Goal: Use online tool/utility: Utilize a website feature to perform a specific function

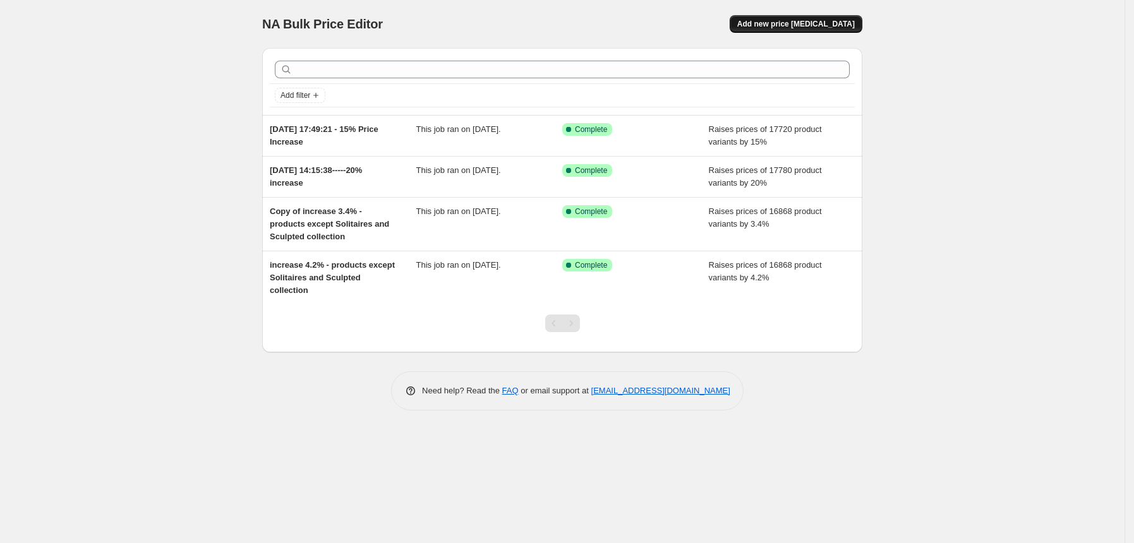
click at [776, 21] on span "Add new price [MEDICAL_DATA]" at bounding box center [796, 24] width 118 height 10
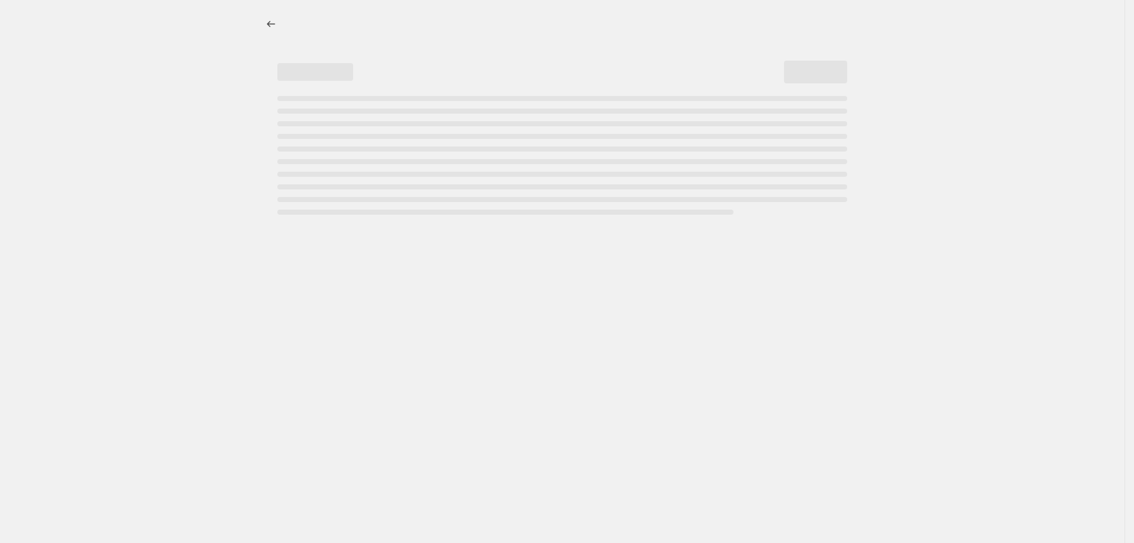
select select "percentage"
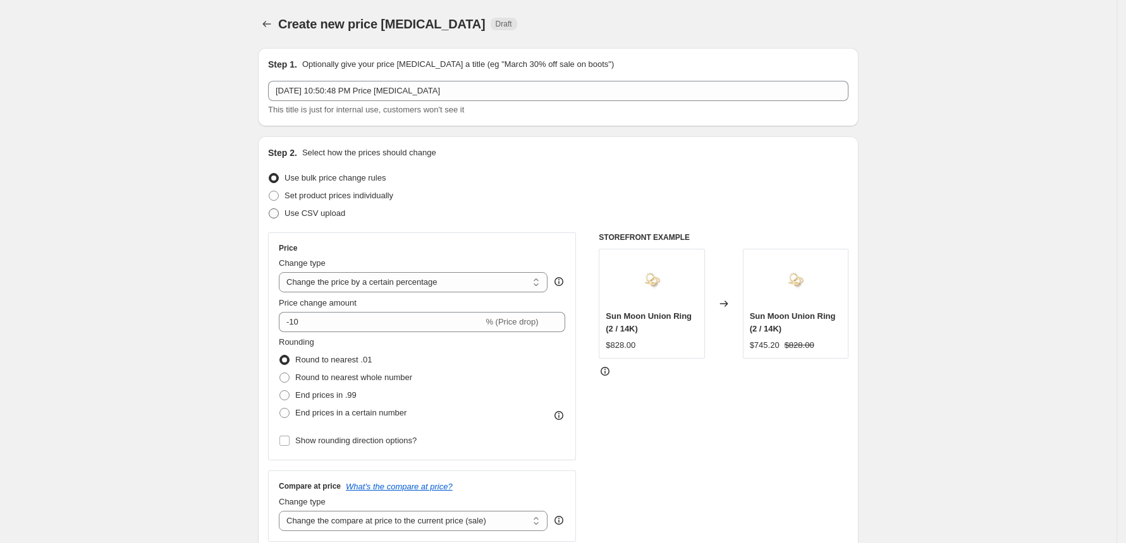
click at [277, 212] on span at bounding box center [274, 214] width 10 height 10
click at [269, 209] on input "Use CSV upload" at bounding box center [269, 209] width 1 height 1
radio input "true"
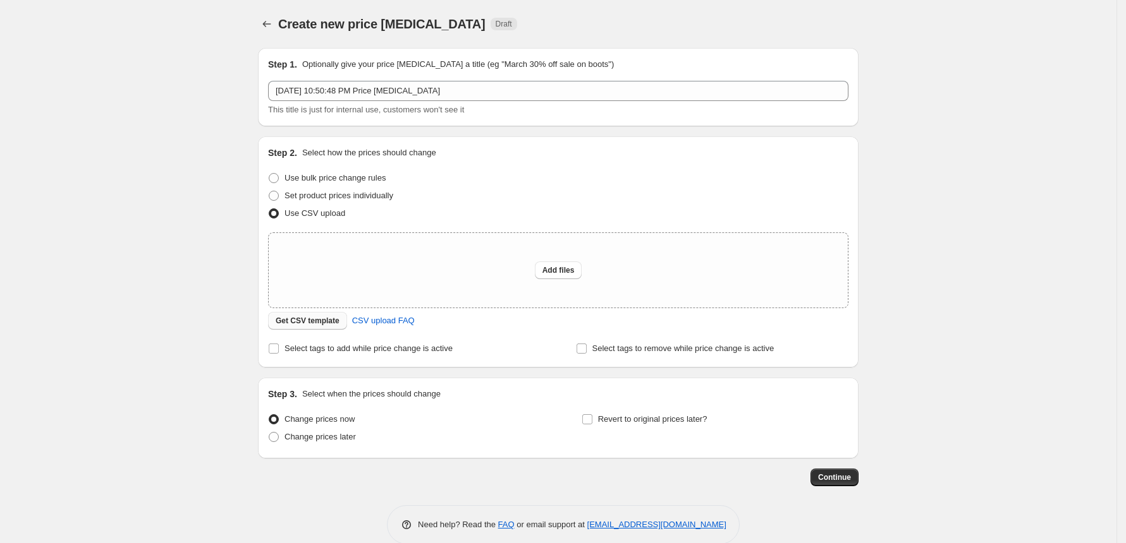
click at [294, 323] on span "Get CSV template" at bounding box center [308, 321] width 64 height 10
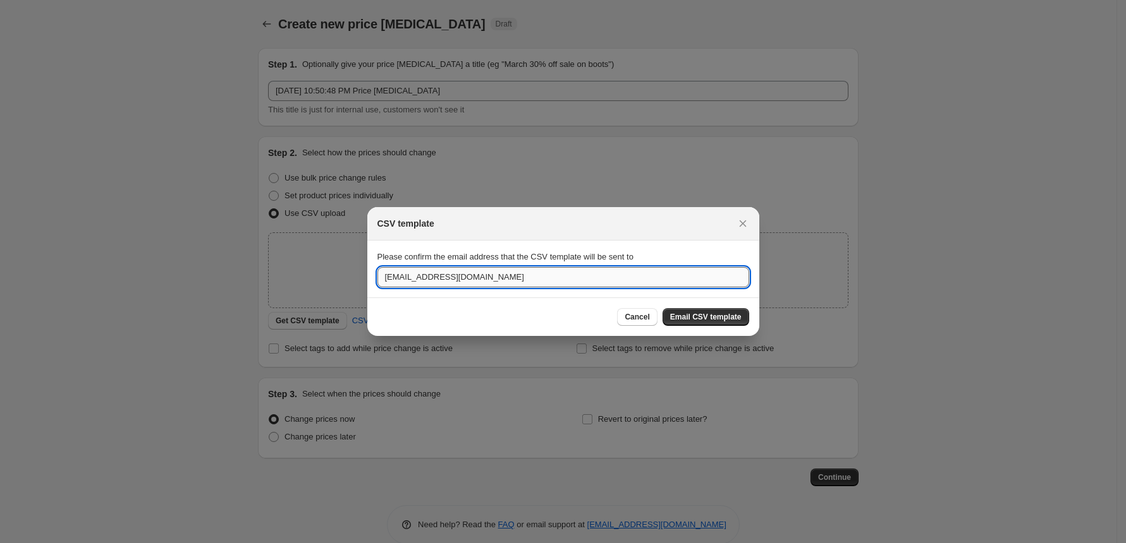
drag, startPoint x: 480, startPoint y: 273, endPoint x: 465, endPoint y: 276, distance: 15.4
click at [465, 276] on input "[EMAIL_ADDRESS][DOMAIN_NAME]" at bounding box center [563, 277] width 372 height 20
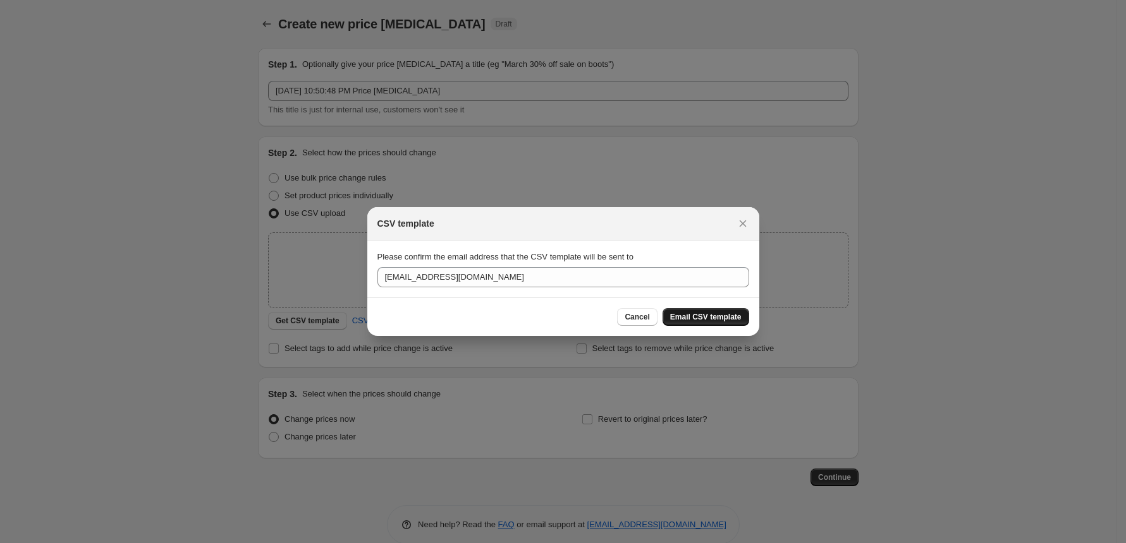
click at [685, 315] on span "Email CSV template" at bounding box center [705, 317] width 71 height 10
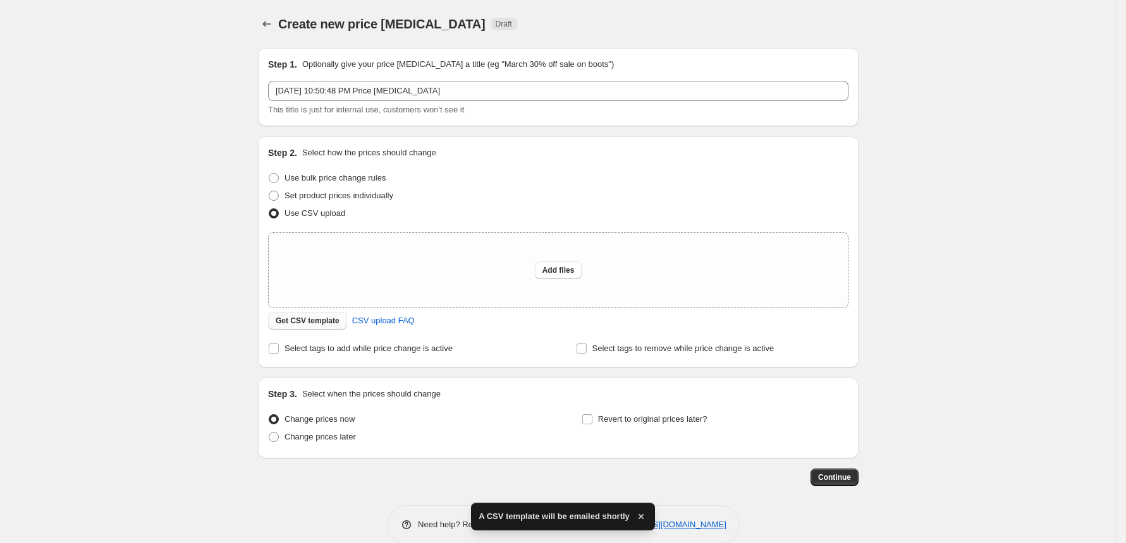
click at [328, 322] on span "Get CSV template" at bounding box center [308, 321] width 64 height 10
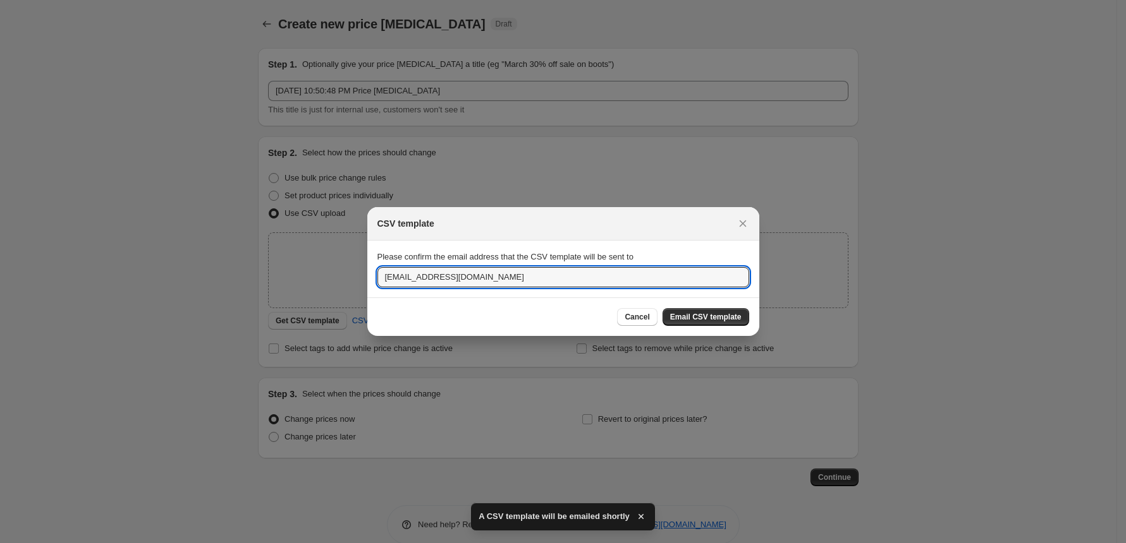
drag, startPoint x: 472, startPoint y: 281, endPoint x: 351, endPoint y: 294, distance: 121.4
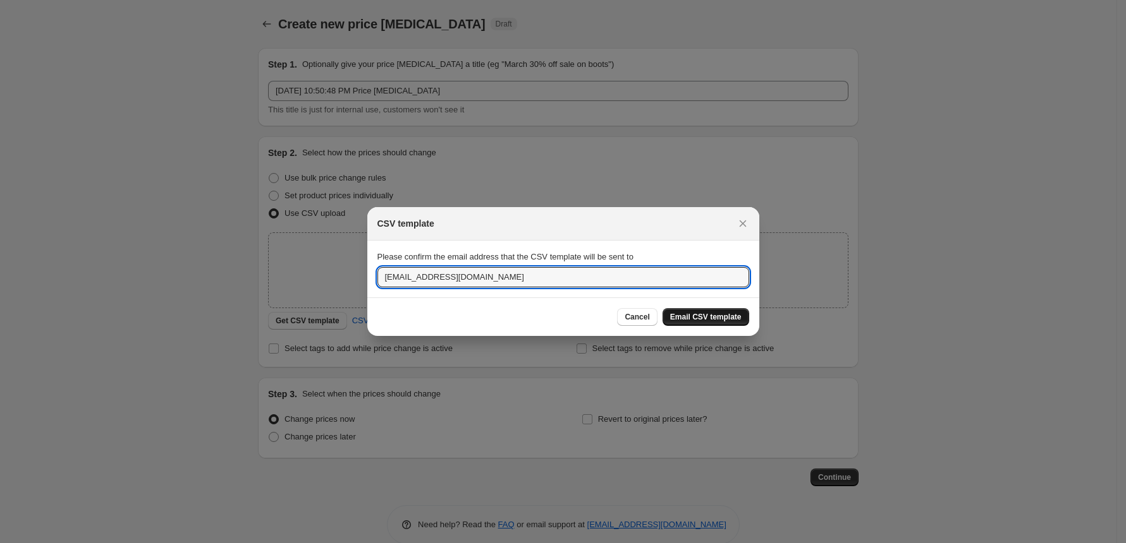
type input "[EMAIL_ADDRESS][DOMAIN_NAME]"
click at [696, 322] on span "Email CSV template" at bounding box center [705, 317] width 71 height 10
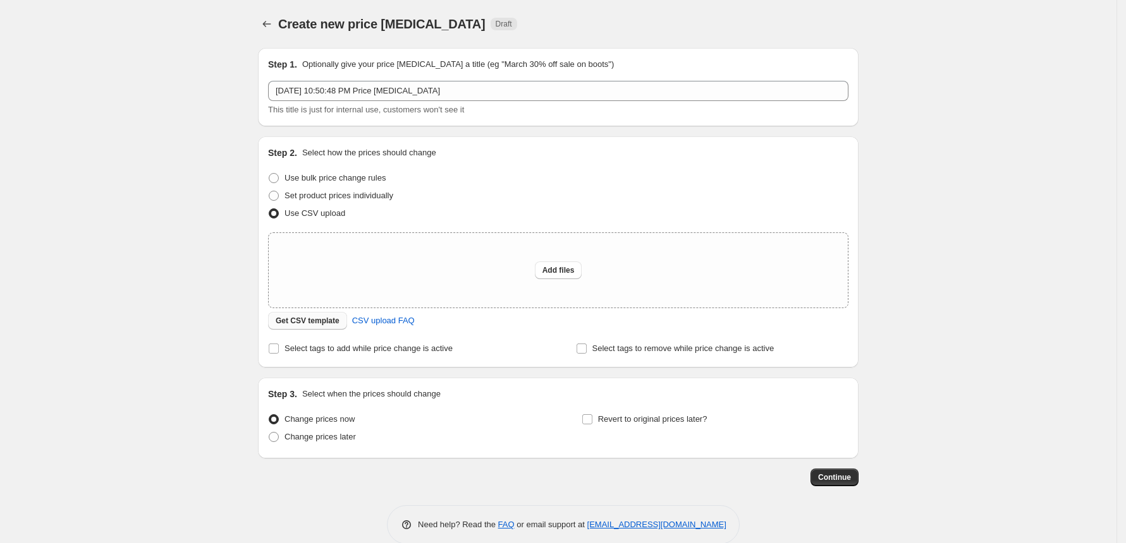
click at [320, 323] on span "Get CSV template" at bounding box center [308, 321] width 64 height 10
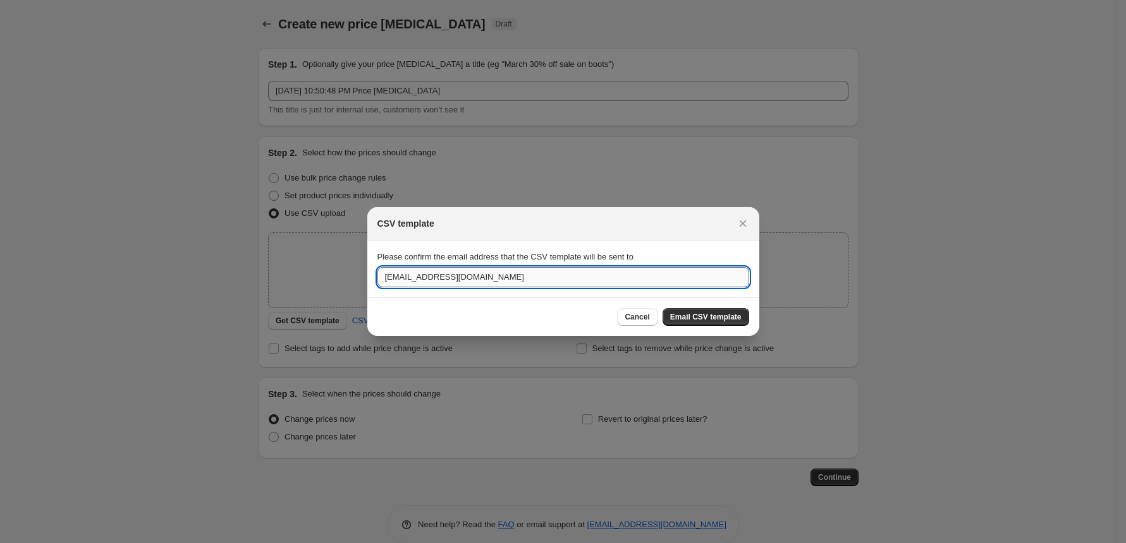
click at [509, 283] on input "[EMAIL_ADDRESS][DOMAIN_NAME]" at bounding box center [563, 277] width 372 height 20
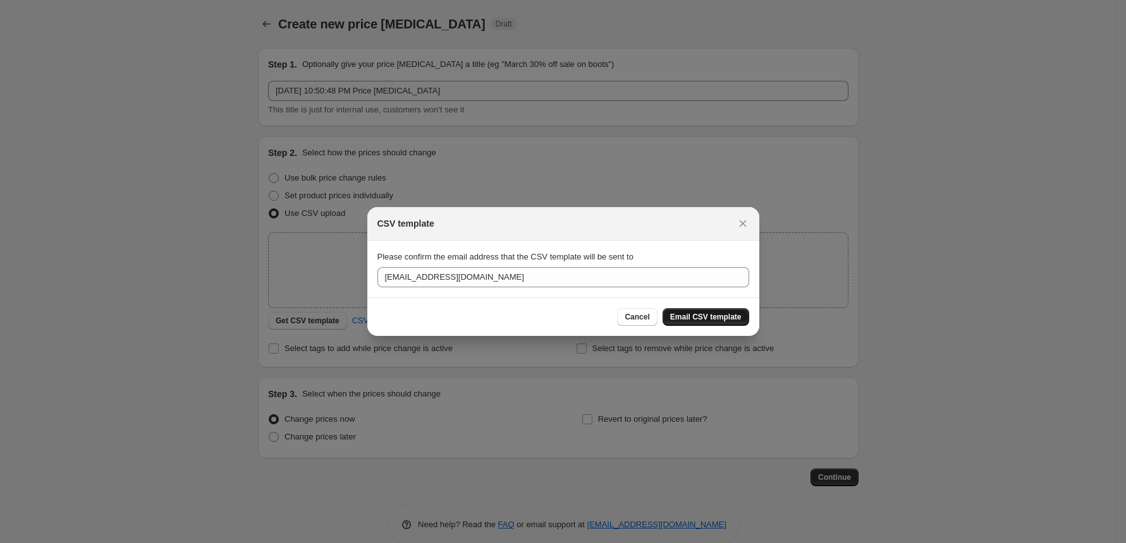
click at [720, 315] on span "Email CSV template" at bounding box center [705, 317] width 71 height 10
